Goal: Transaction & Acquisition: Purchase product/service

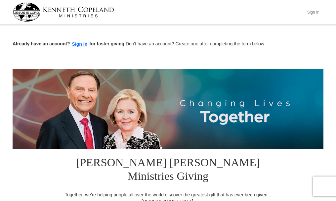
click at [315, 12] on button "Sign In" at bounding box center [314, 12] width 20 height 10
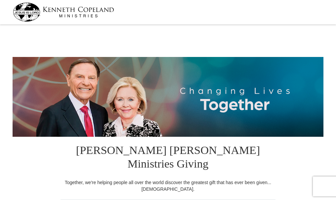
select select "CA"
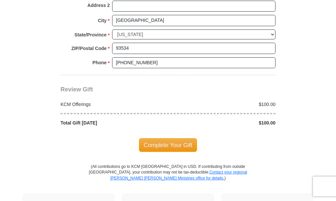
scroll to position [563, 0]
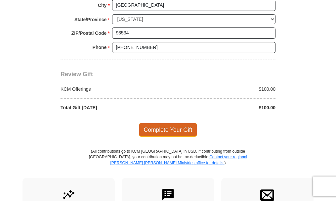
click at [172, 123] on span "Complete Your Gift" at bounding box center [168, 130] width 59 height 14
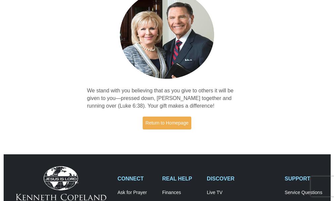
scroll to position [66, 0]
